Goal: Task Accomplishment & Management: Manage account settings

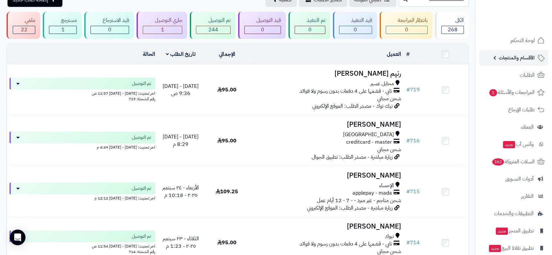
click at [514, 59] on span "الأقسام والمنتجات" at bounding box center [517, 57] width 36 height 9
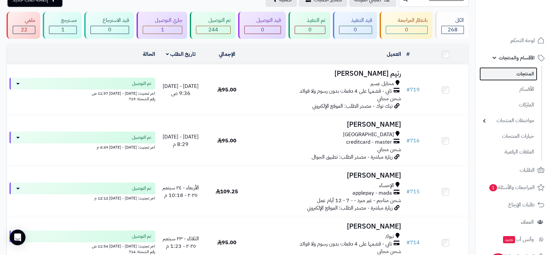
click at [520, 77] on link "المنتجات" at bounding box center [509, 73] width 58 height 13
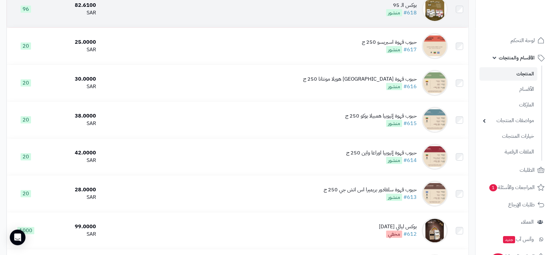
scroll to position [181, 0]
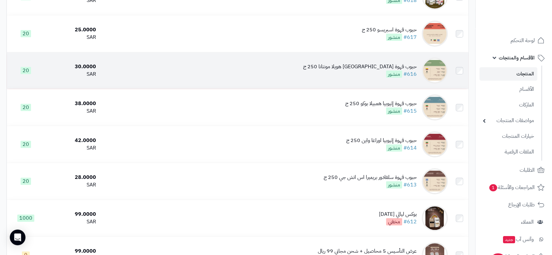
click at [298, 70] on td "حبوب قهوة [GEOGRAPHIC_DATA] هويلا مونتانا 250 ج #616 منشور" at bounding box center [275, 70] width 352 height 37
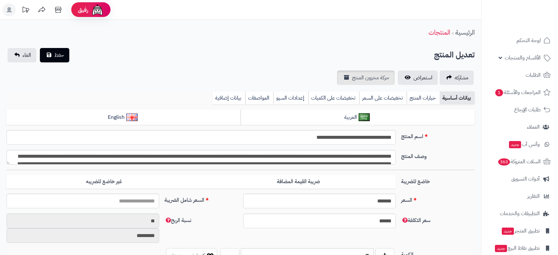
type input "*****"
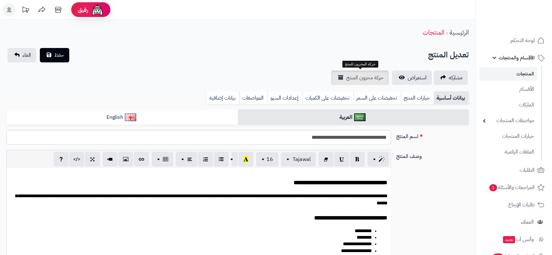
scroll to position [62, 0]
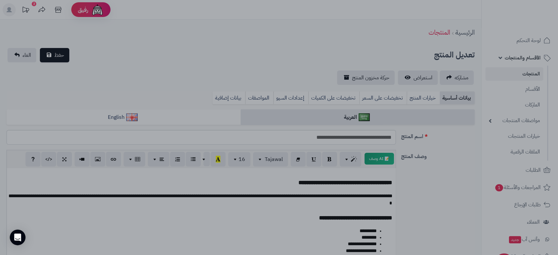
click at [266, 217] on div at bounding box center [279, 127] width 558 height 255
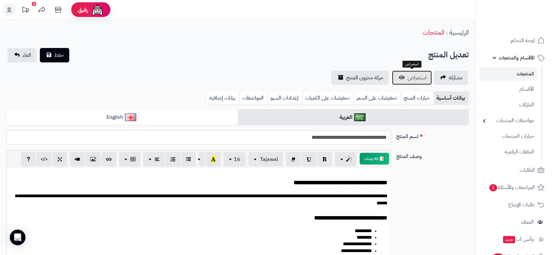
click at [412, 75] on span "استعراض" at bounding box center [417, 78] width 19 height 8
